Goal: Check status: Check status

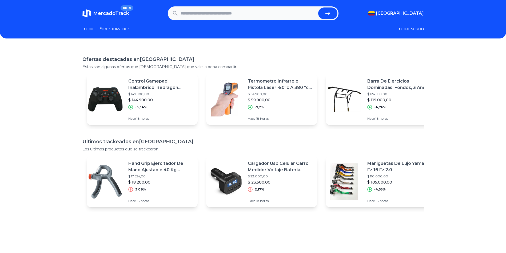
click at [242, 15] on input "text" at bounding box center [249, 13] width 136 height 12
click at [264, 12] on input "text" at bounding box center [249, 13] width 136 height 12
paste input "**********"
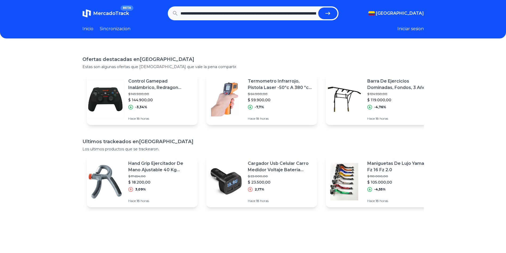
scroll to position [0, 502]
click at [331, 12] on icon "submit" at bounding box center [328, 13] width 6 height 6
type input "**********"
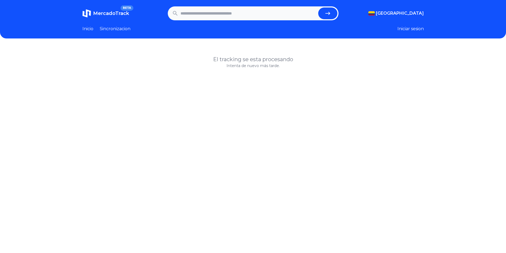
click at [251, 17] on input "text" at bounding box center [249, 13] width 136 height 12
type input "******"
click at [318, 7] on button "submit" at bounding box center [327, 13] width 19 height 12
drag, startPoint x: 422, startPoint y: 47, endPoint x: 91, endPoint y: 29, distance: 330.9
click at [91, 29] on link "Inicio" at bounding box center [87, 29] width 11 height 6
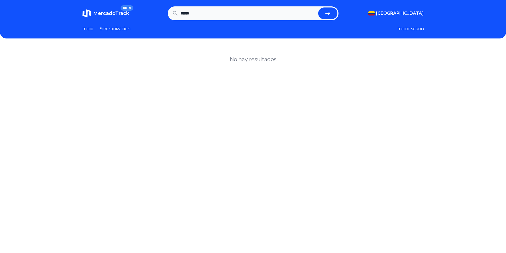
click at [87, 30] on link "Inicio" at bounding box center [87, 29] width 11 height 6
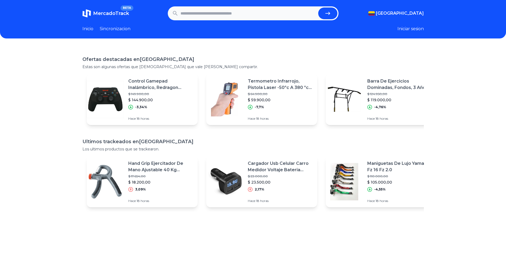
click at [87, 30] on link "Inicio" at bounding box center [87, 29] width 11 height 6
click at [369, 112] on div "Barra De Ejercicios Dominadas, Fondos, 3 Años De Garantía $ 124.950,00 $ 119.00…" at bounding box center [381, 99] width 111 height 51
click at [112, 62] on h1 "Ofertas destacadas en Colombia" at bounding box center [253, 59] width 342 height 7
click at [114, 29] on link "Sincronizacion" at bounding box center [115, 29] width 31 height 6
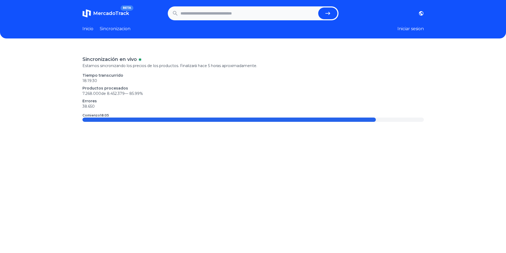
click at [105, 121] on div at bounding box center [229, 119] width 294 height 4
click at [107, 119] on div at bounding box center [229, 119] width 294 height 4
